Goal: Check status: Check status

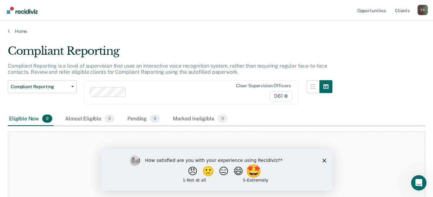
click at [263, 171] on button "🤩" at bounding box center [253, 171] width 17 height 13
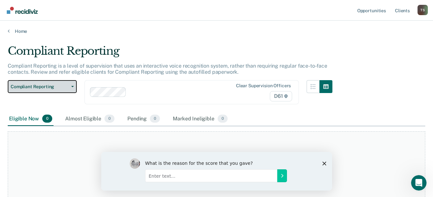
click at [69, 87] on span "button" at bounding box center [71, 86] width 5 height 1
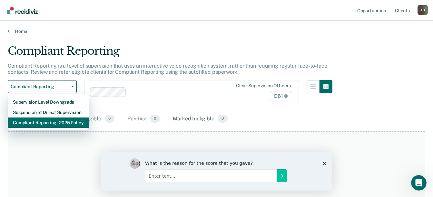
click at [73, 122] on div "Compliant Reporting - 2025 Policy" at bounding box center [48, 123] width 71 height 10
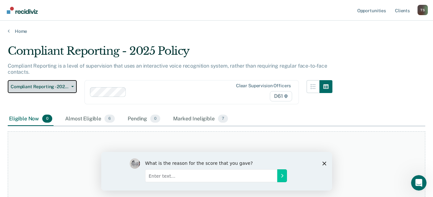
scroll to position [32, 0]
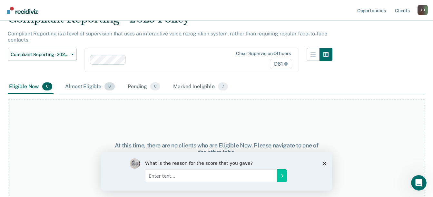
click at [93, 85] on div "Almost Eligible 6" at bounding box center [90, 87] width 52 height 14
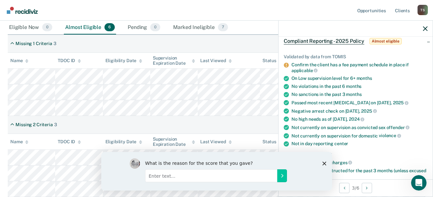
click at [250, 6] on nav "Opportunities Client s [PERSON_NAME] T S Profile How it works Log Out" at bounding box center [216, 10] width 433 height 21
click at [425, 28] on icon "button" at bounding box center [425, 28] width 5 height 5
